Goal: Task Accomplishment & Management: Complete application form

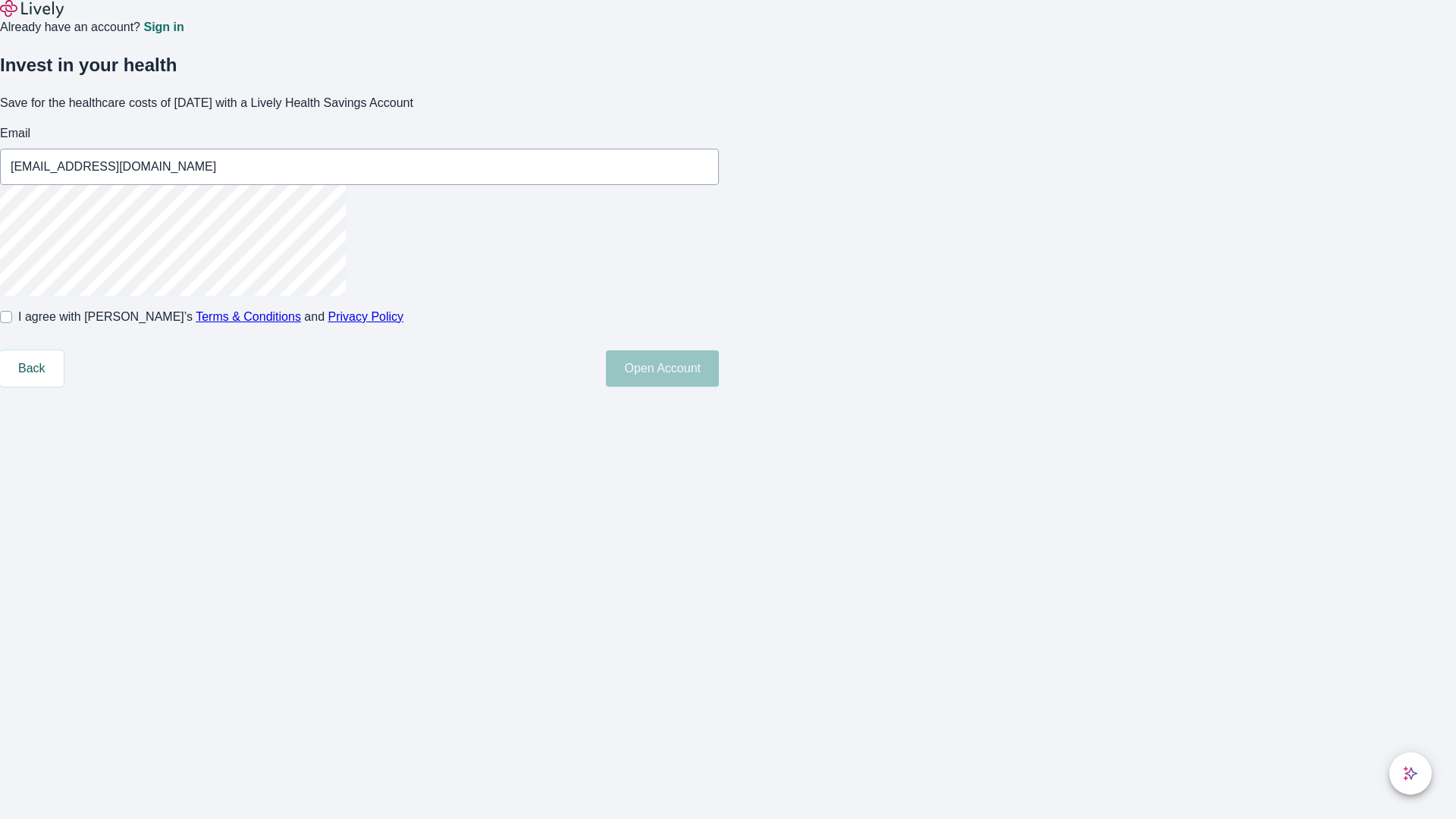
click at [12, 323] on input "I agree with Lively’s Terms & Conditions and Privacy Policy" at bounding box center [6, 316] width 12 height 12
checkbox input "true"
click at [719, 386] on button "Open Account" at bounding box center [663, 369] width 113 height 37
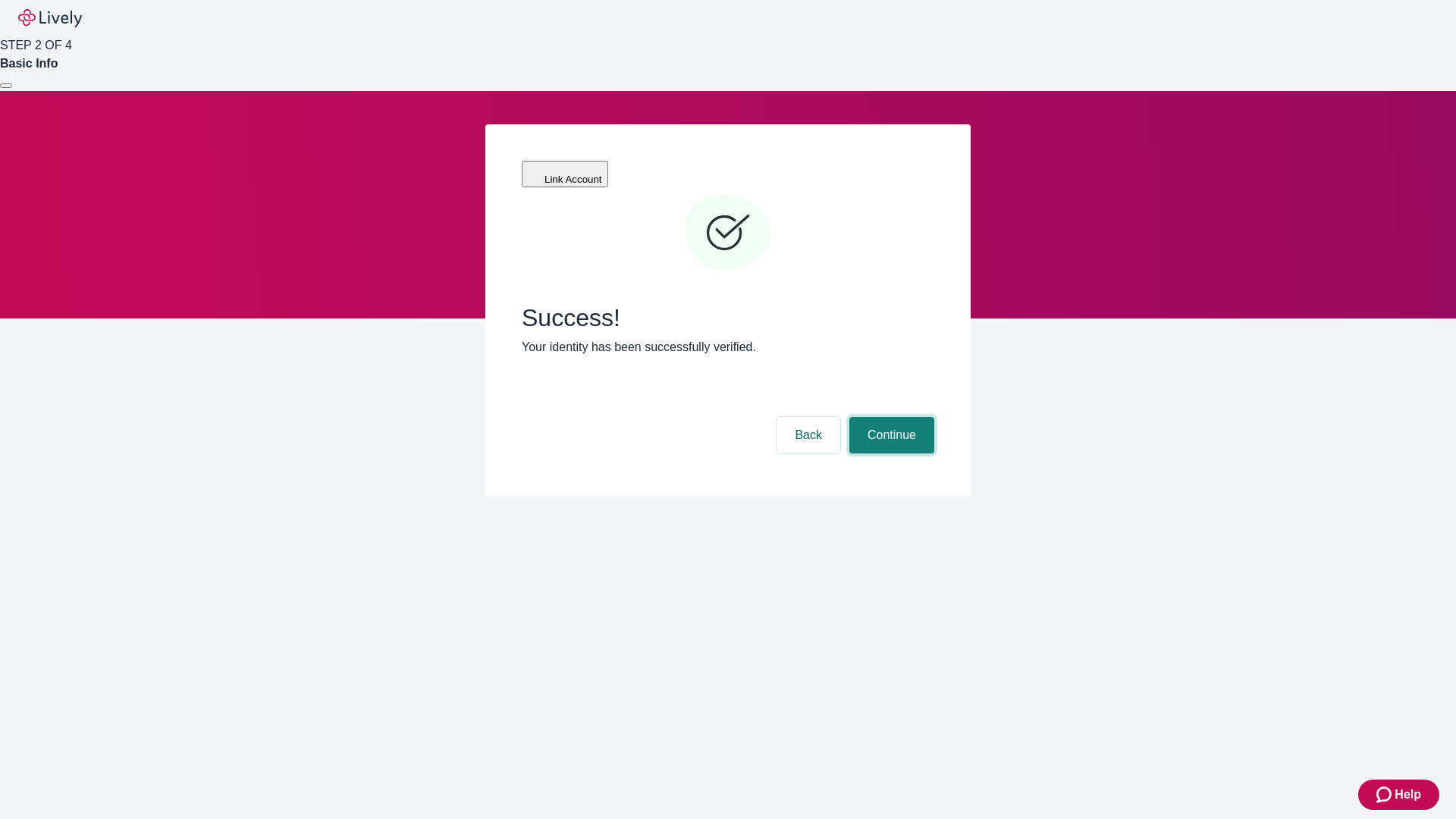
click at [889, 417] on button "Continue" at bounding box center [892, 435] width 85 height 37
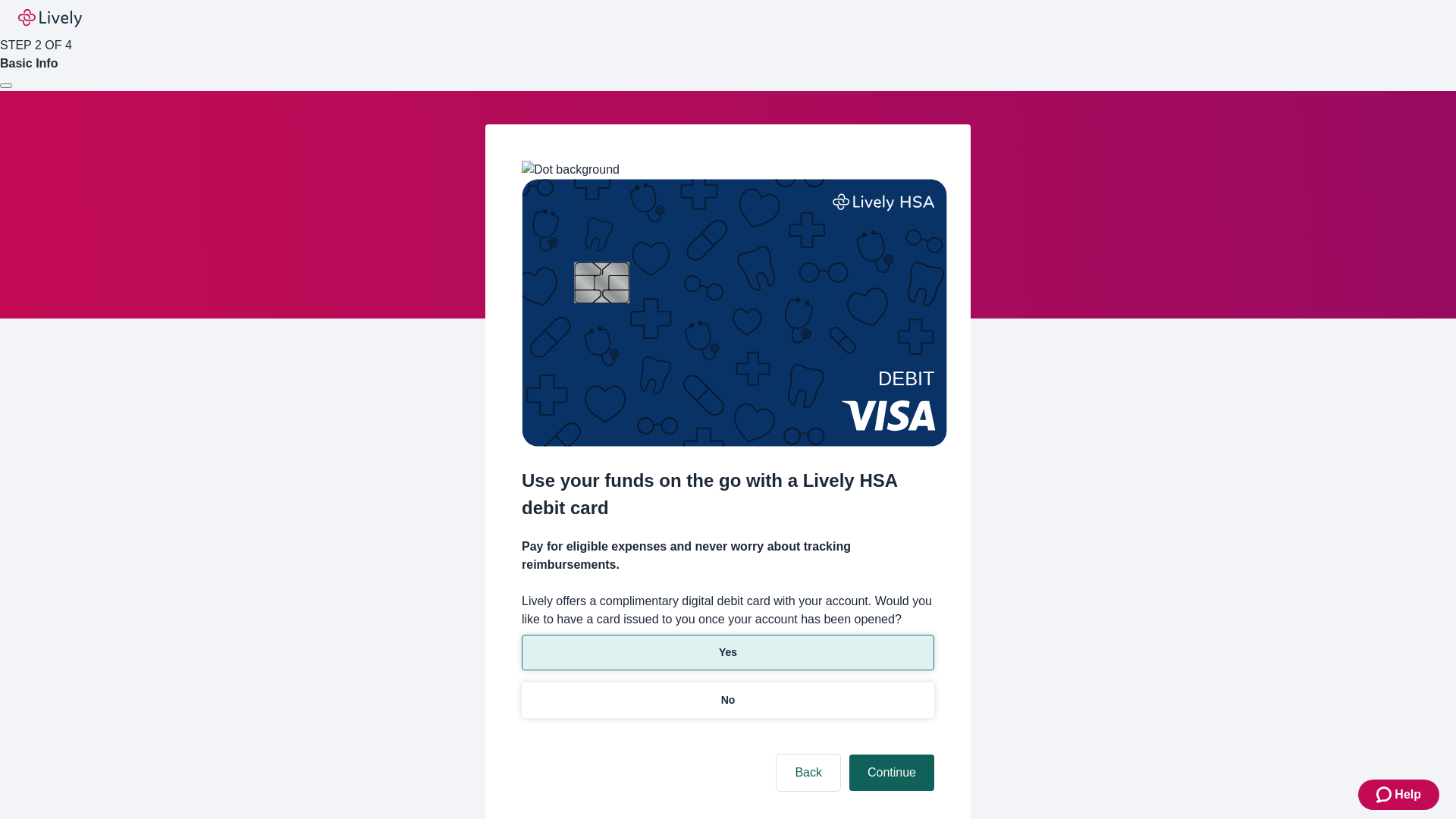
click at [727, 644] on p "Yes" at bounding box center [728, 652] width 18 height 16
click at [889, 754] on button "Continue" at bounding box center [892, 773] width 85 height 37
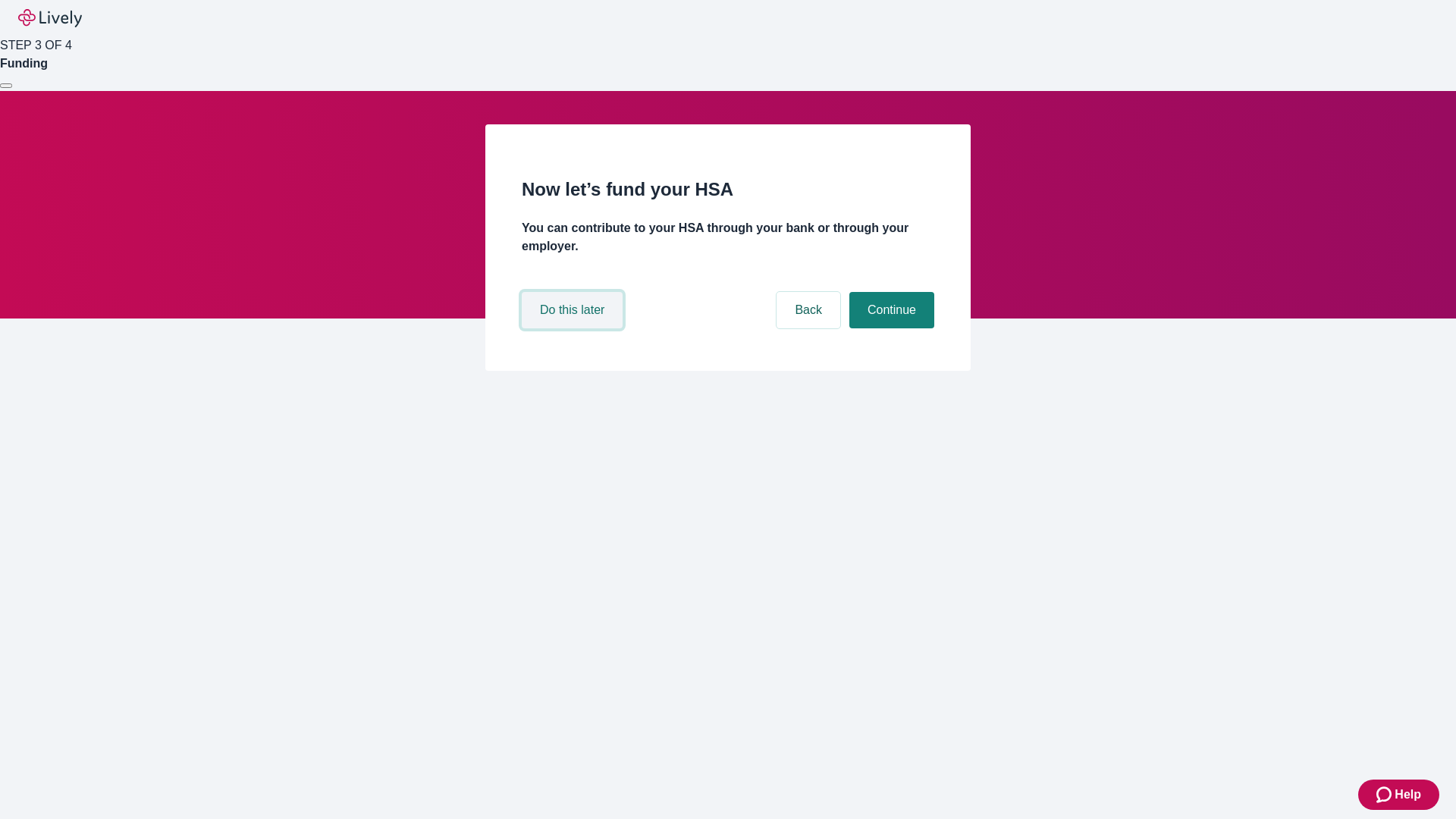
click at [574, 328] on button "Do this later" at bounding box center [572, 311] width 101 height 37
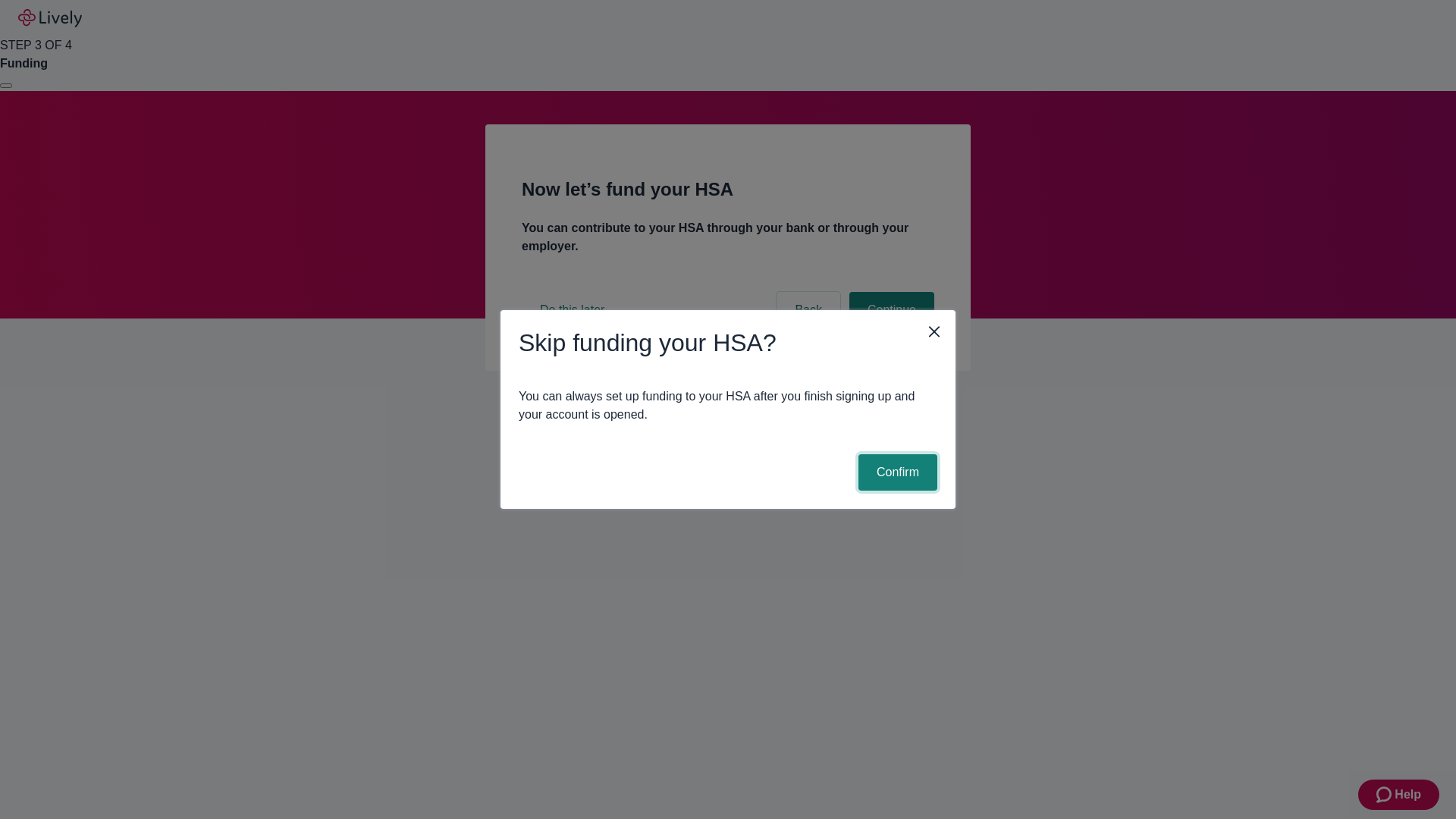
click at [896, 473] on button "Confirm" at bounding box center [897, 473] width 79 height 37
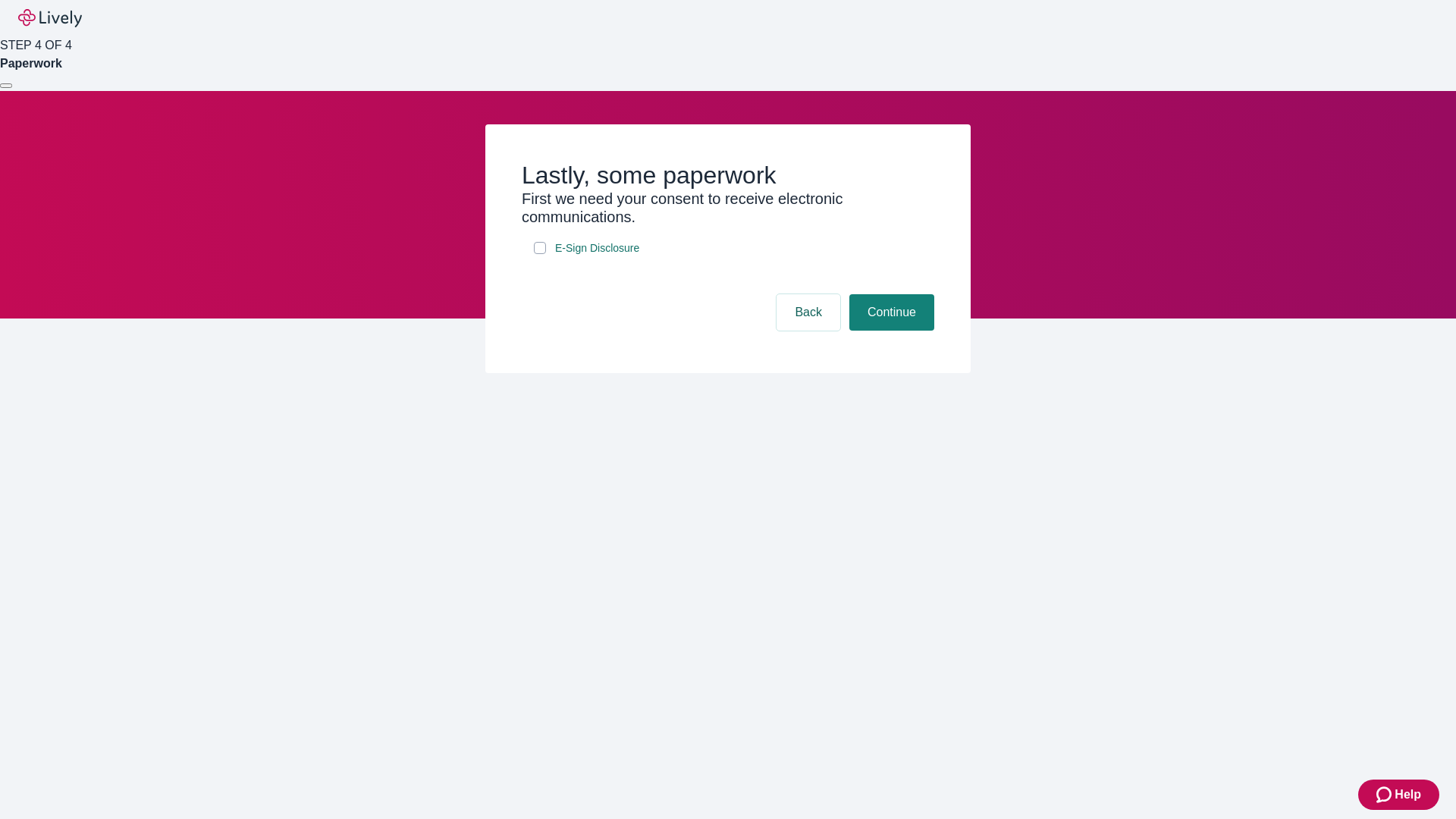
click at [540, 254] on input "E-Sign Disclosure" at bounding box center [540, 247] width 12 height 12
checkbox input "true"
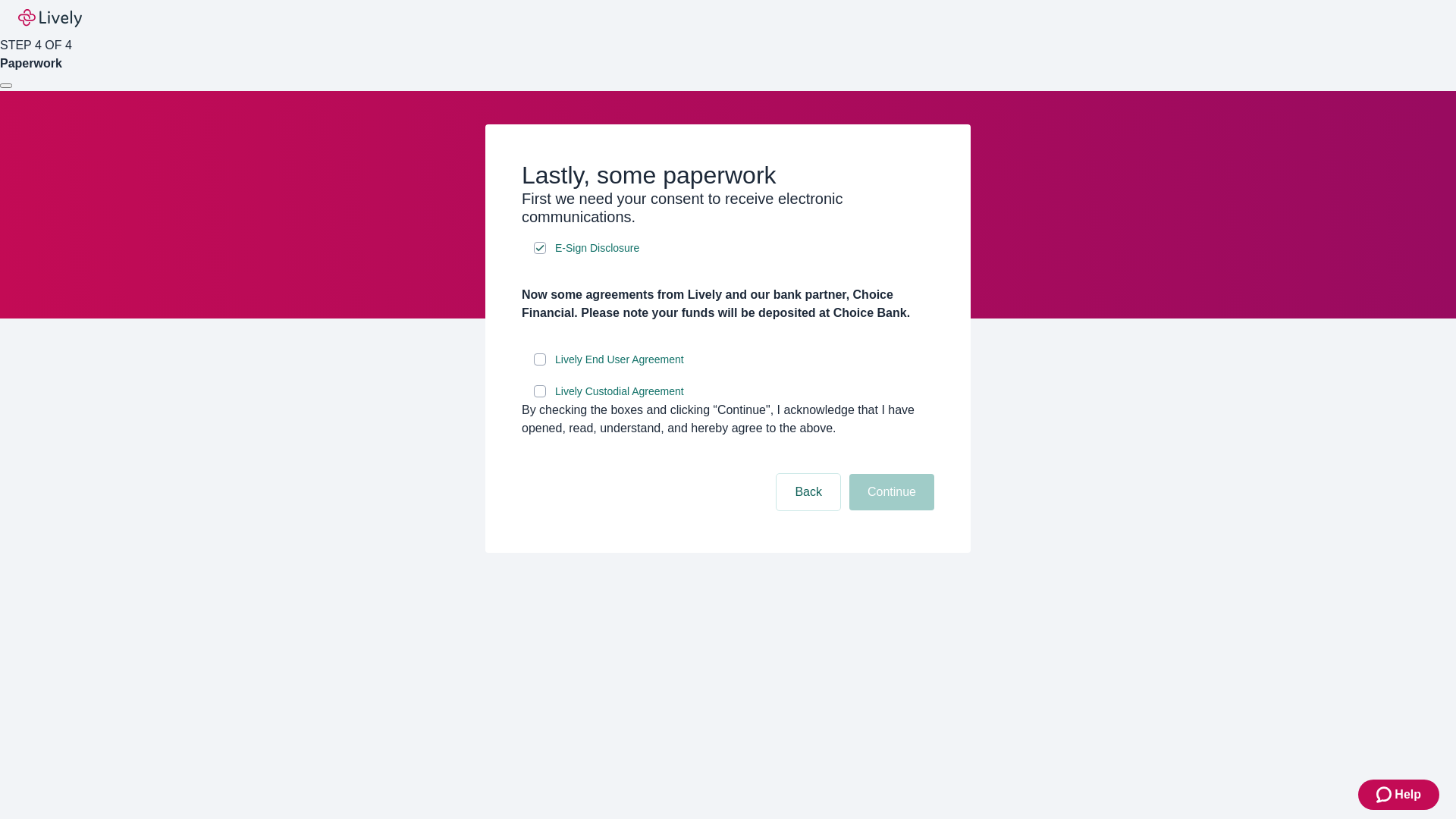
click at [540, 366] on input "Lively End User Agreement" at bounding box center [540, 359] width 12 height 12
checkbox input "true"
click at [540, 398] on input "Lively Custodial Agreement" at bounding box center [540, 391] width 12 height 12
checkbox input "true"
click at [889, 510] on button "Continue" at bounding box center [892, 493] width 85 height 37
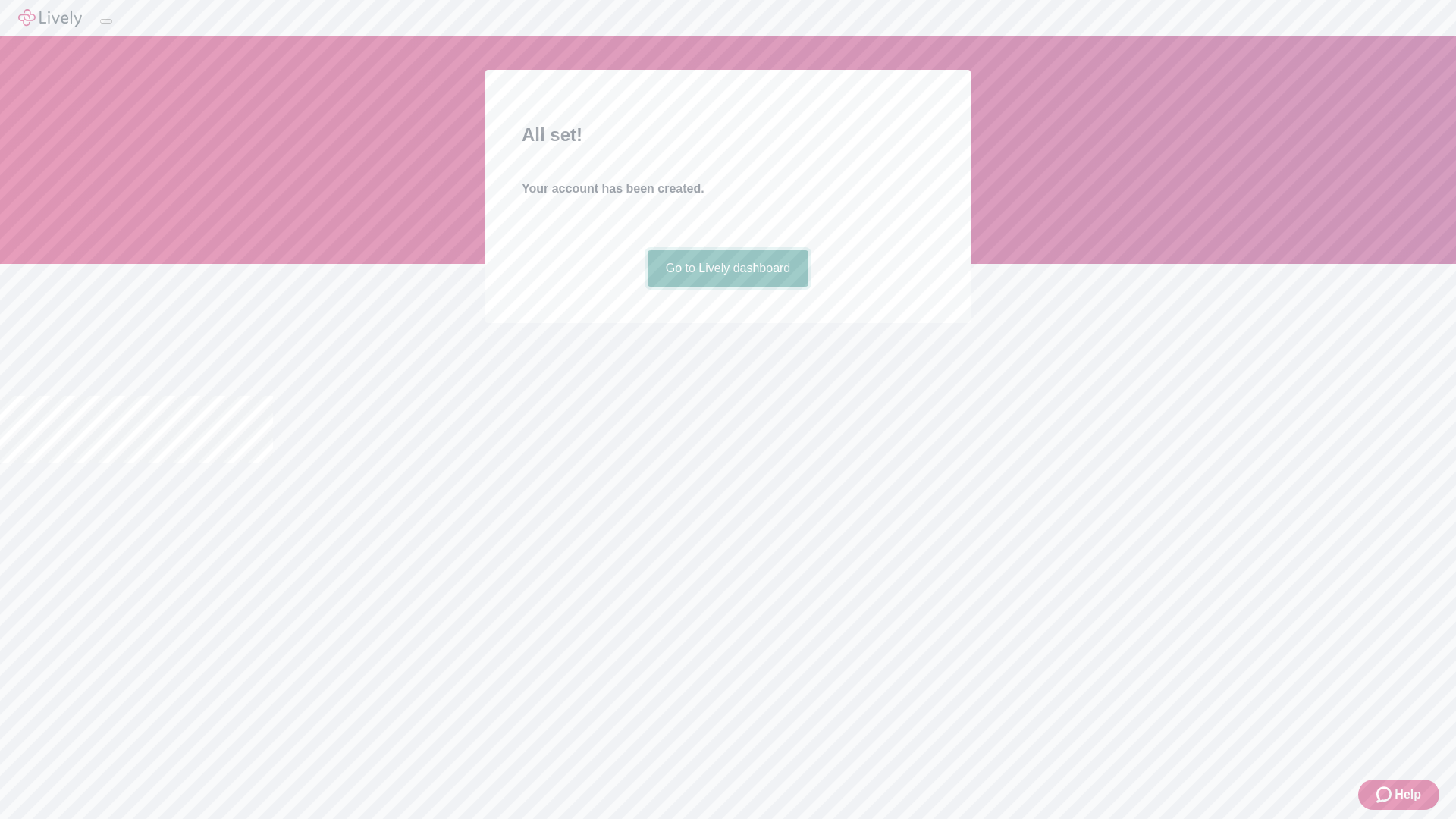
click at [727, 287] on link "Go to Lively dashboard" at bounding box center [728, 268] width 161 height 37
